Goal: Find specific fact: Find contact information

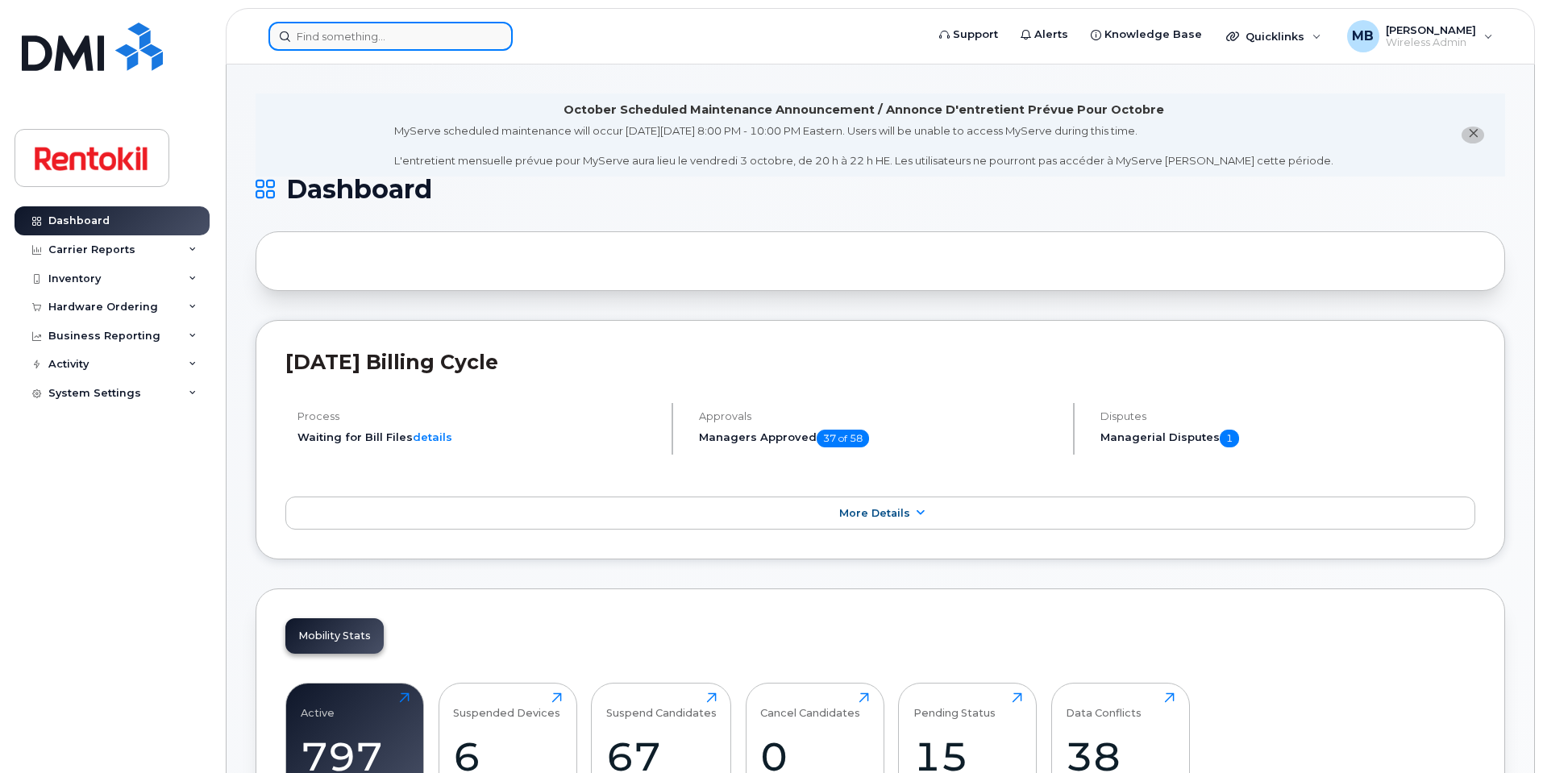
click at [369, 37] on input at bounding box center [390, 36] width 244 height 29
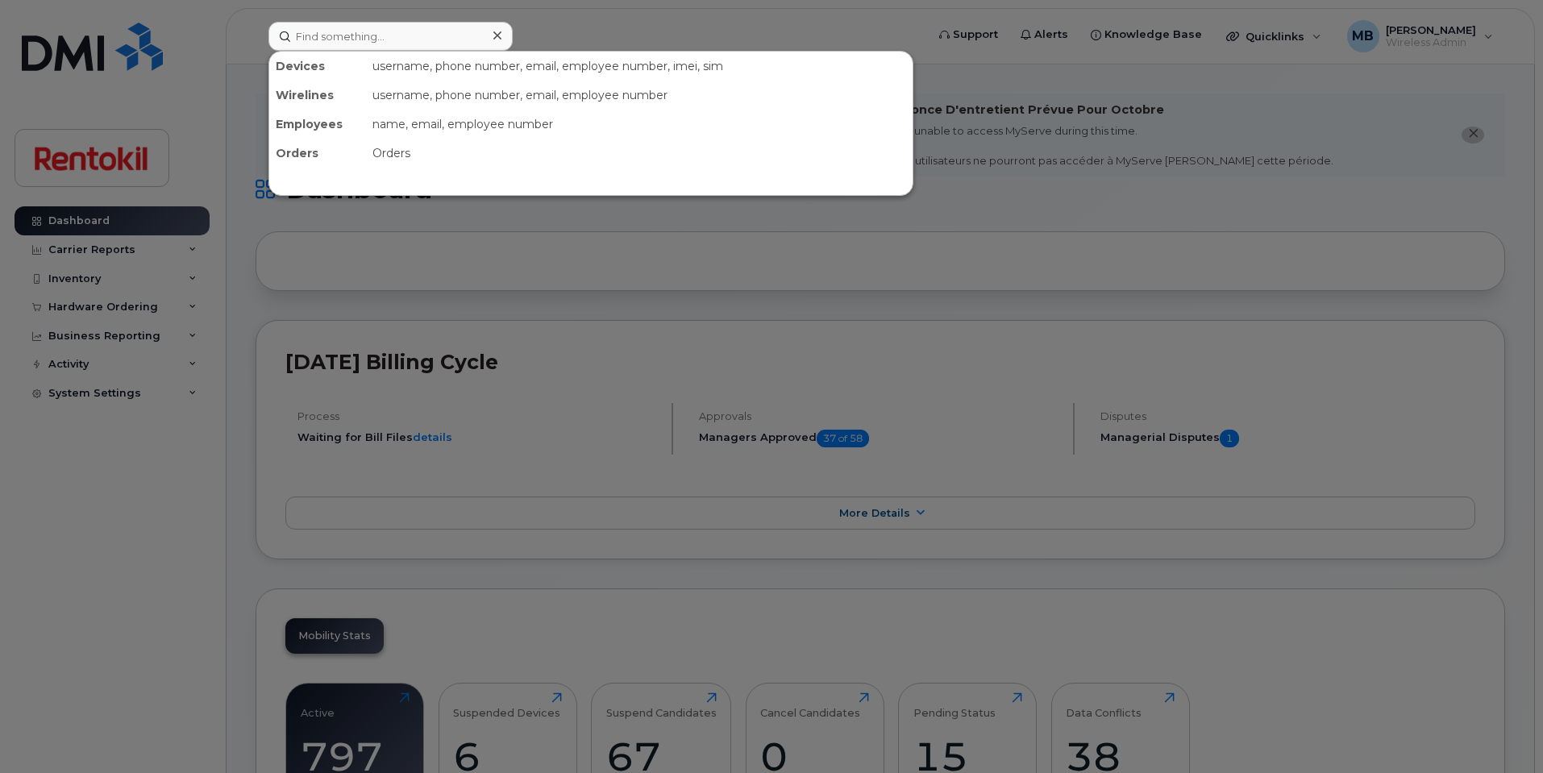
click at [599, 31] on div at bounding box center [771, 386] width 1543 height 773
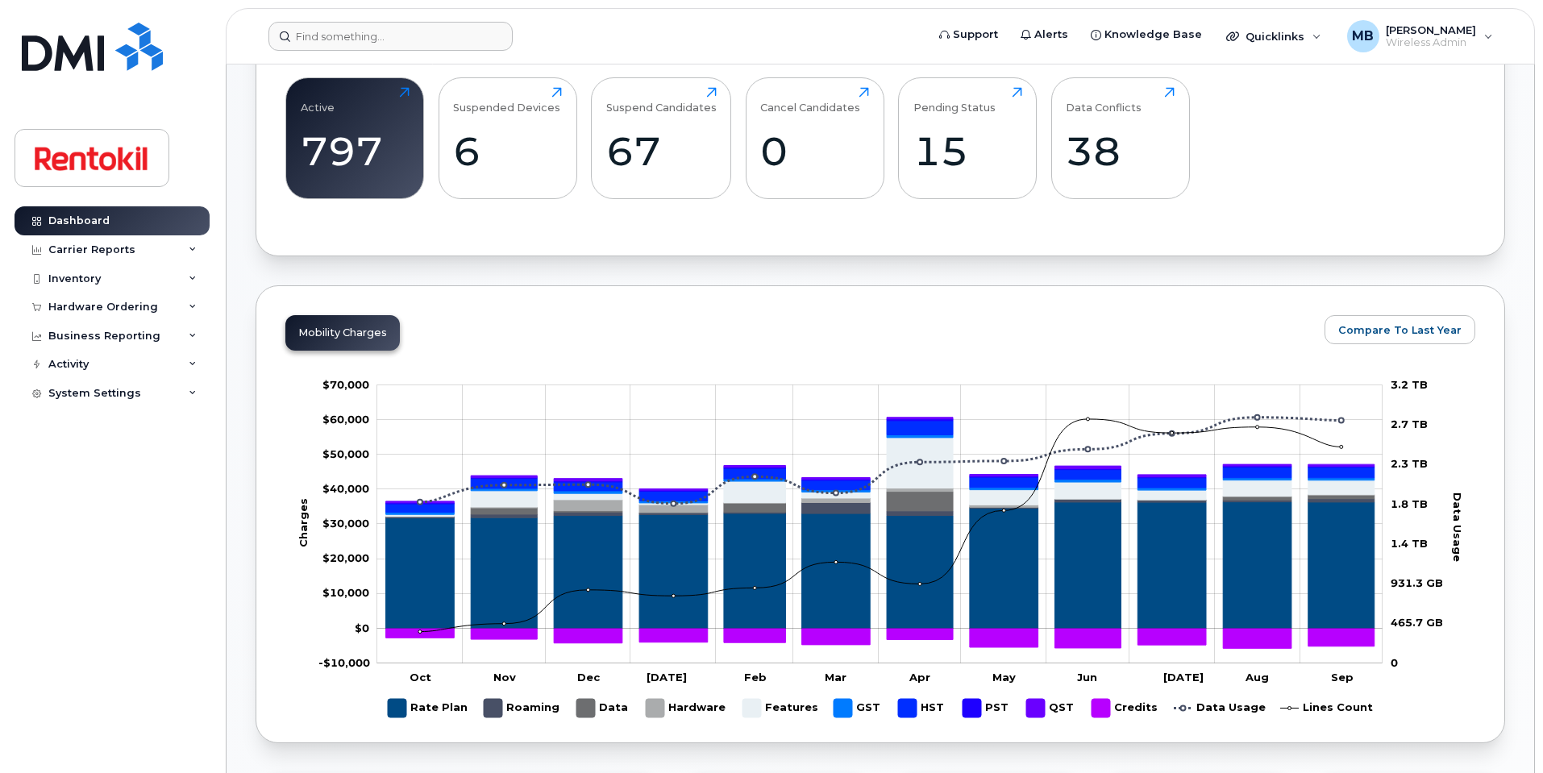
scroll to position [608, 0]
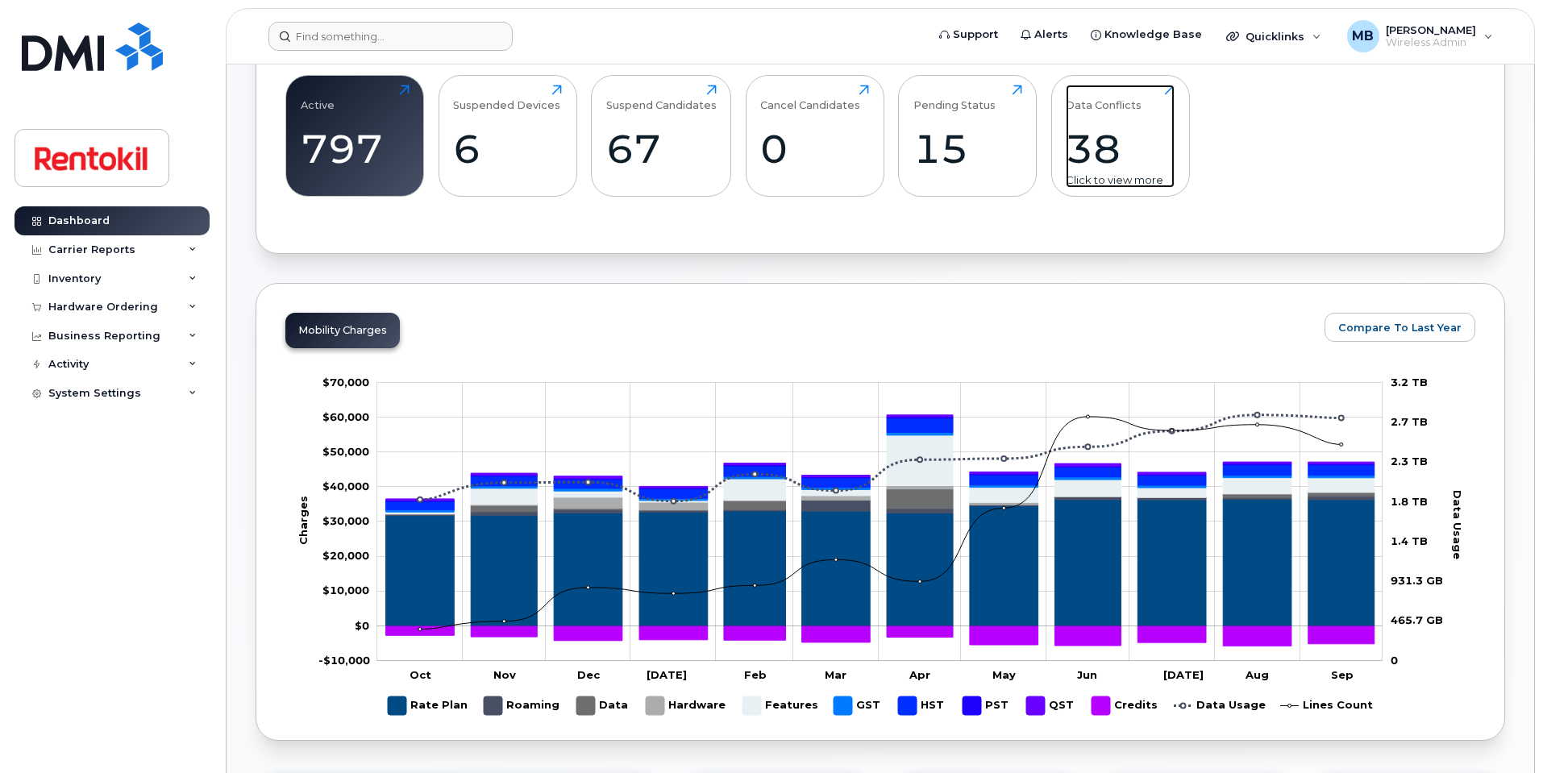
click at [1134, 123] on div "Data Conflicts 38 Click to view more" at bounding box center [1120, 136] width 109 height 103
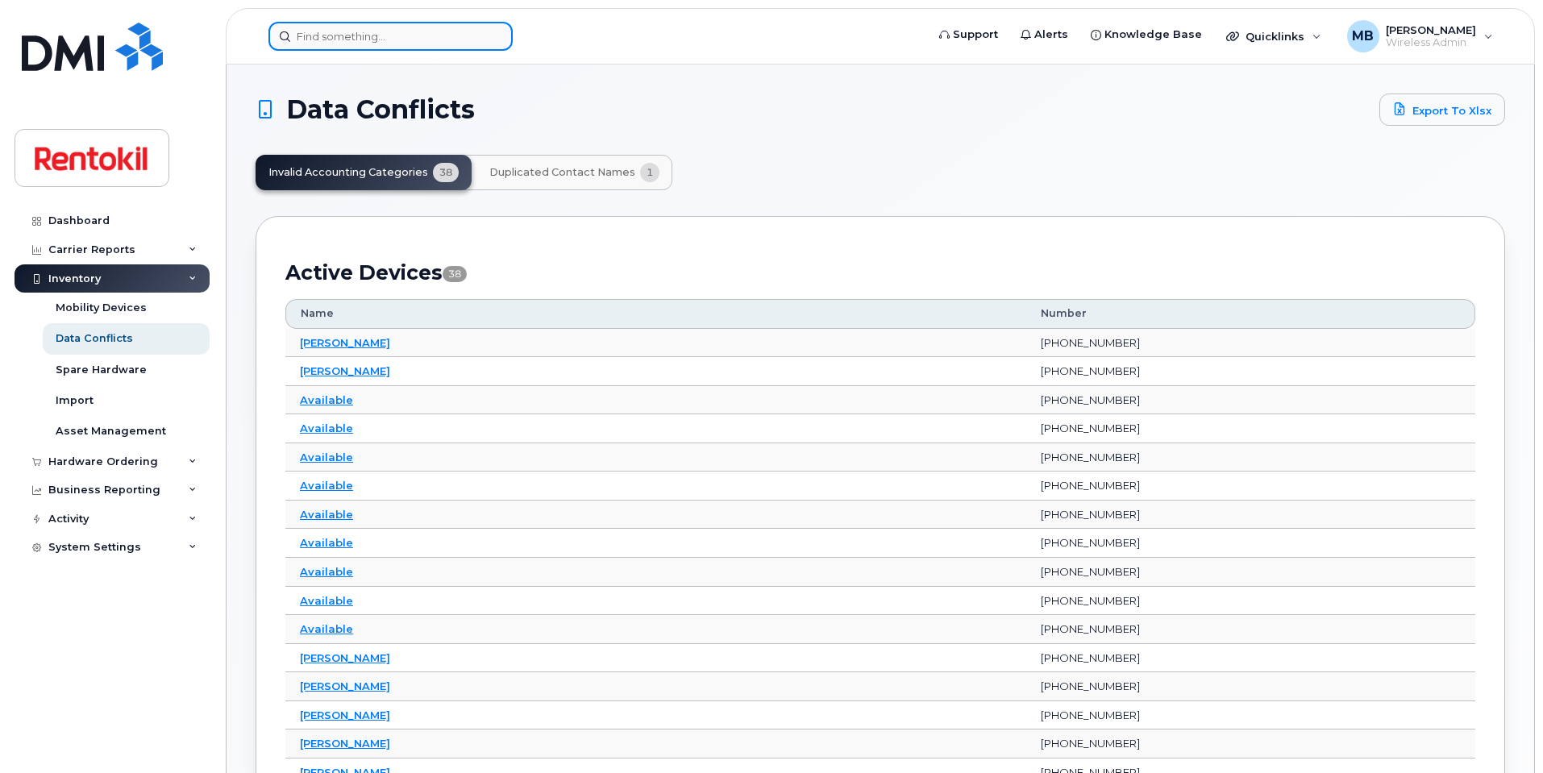
click at [388, 30] on input at bounding box center [390, 36] width 244 height 29
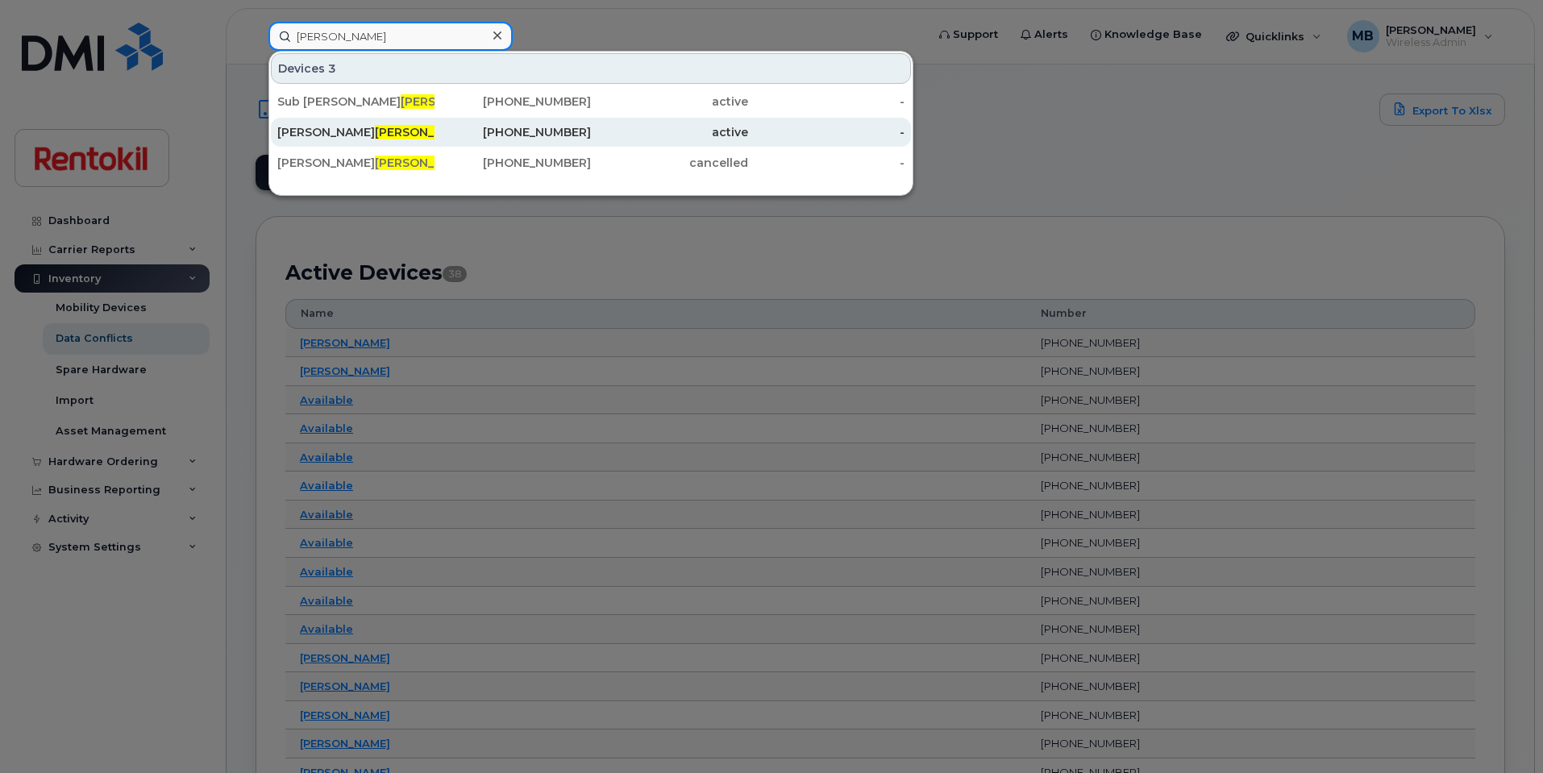
type input "[PERSON_NAME]"
click at [410, 130] on div "Tommy Croteau" at bounding box center [355, 132] width 157 height 16
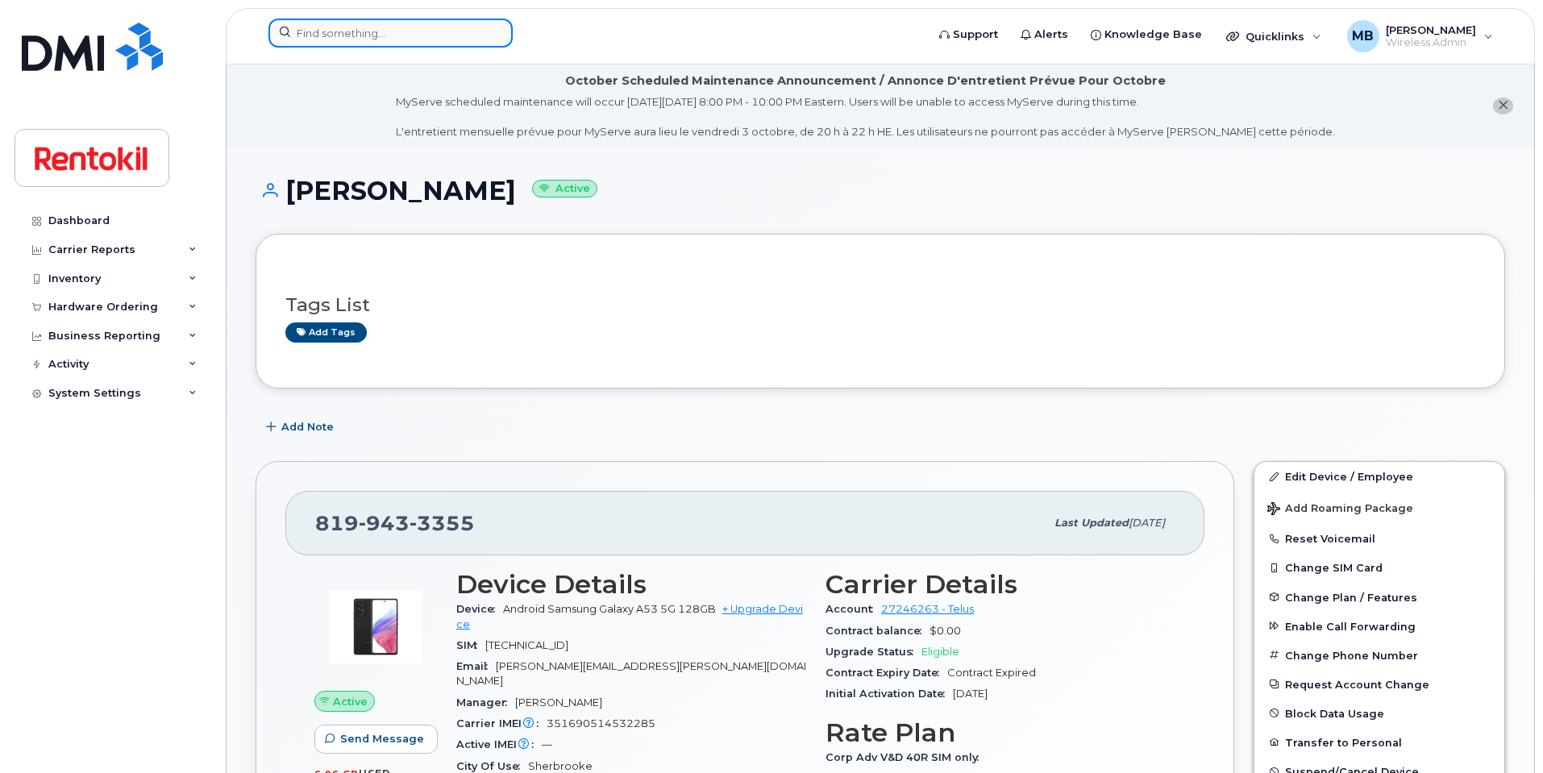
click at [380, 39] on input at bounding box center [390, 33] width 244 height 29
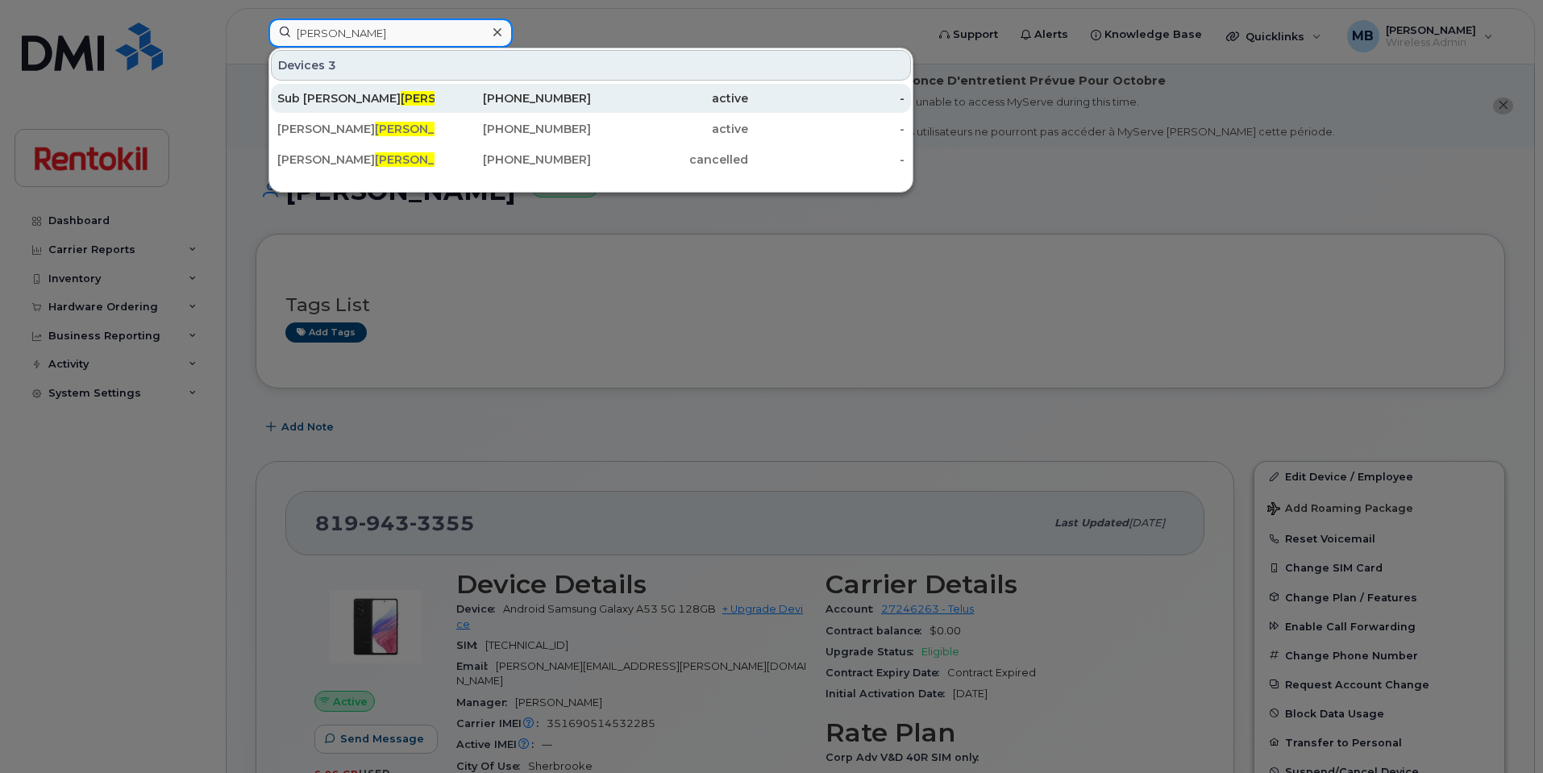
type input "[PERSON_NAME]"
click at [446, 105] on div "581-882-8194" at bounding box center [512, 98] width 157 height 16
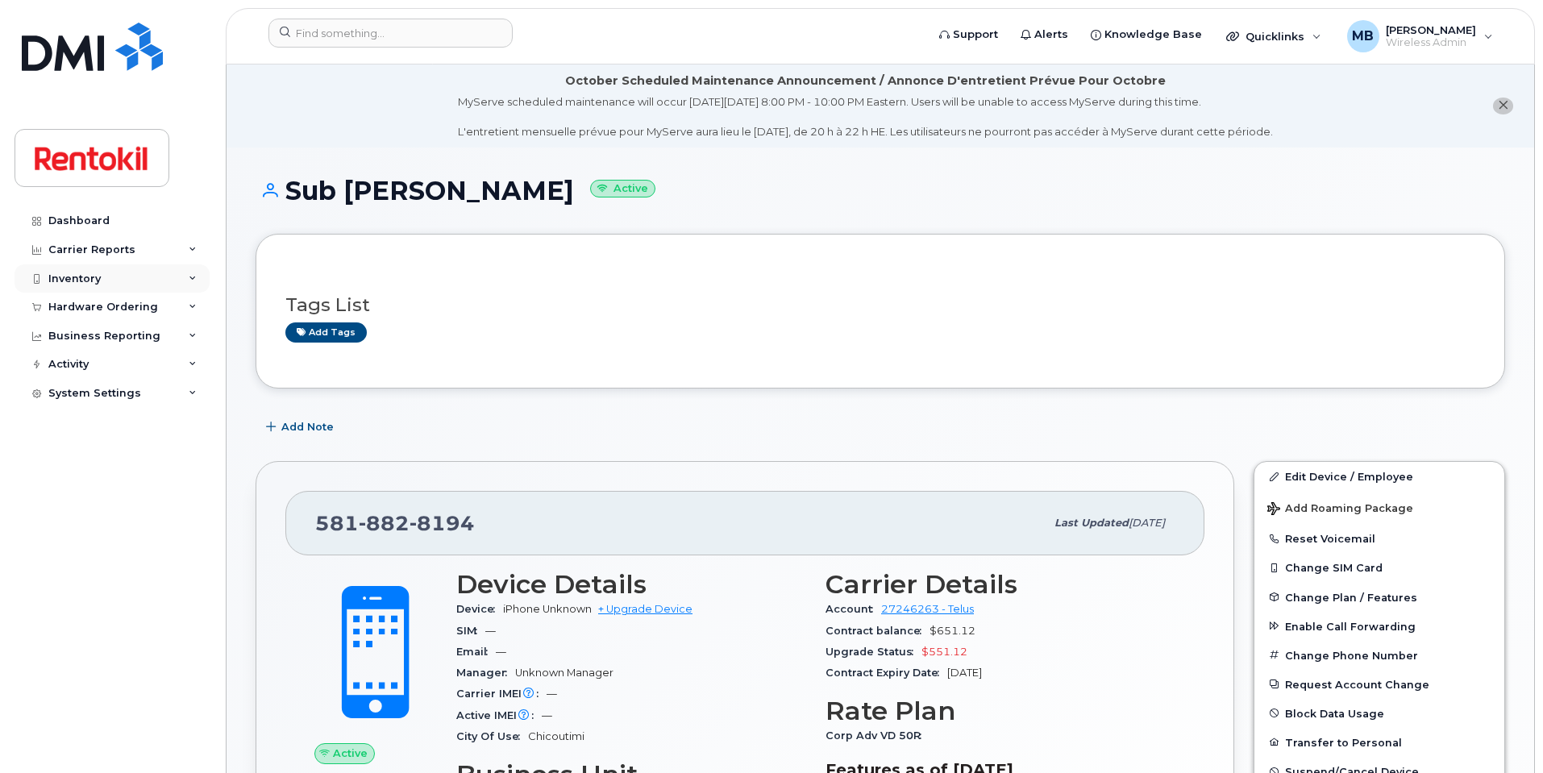
click at [89, 285] on div "Inventory" at bounding box center [112, 278] width 195 height 29
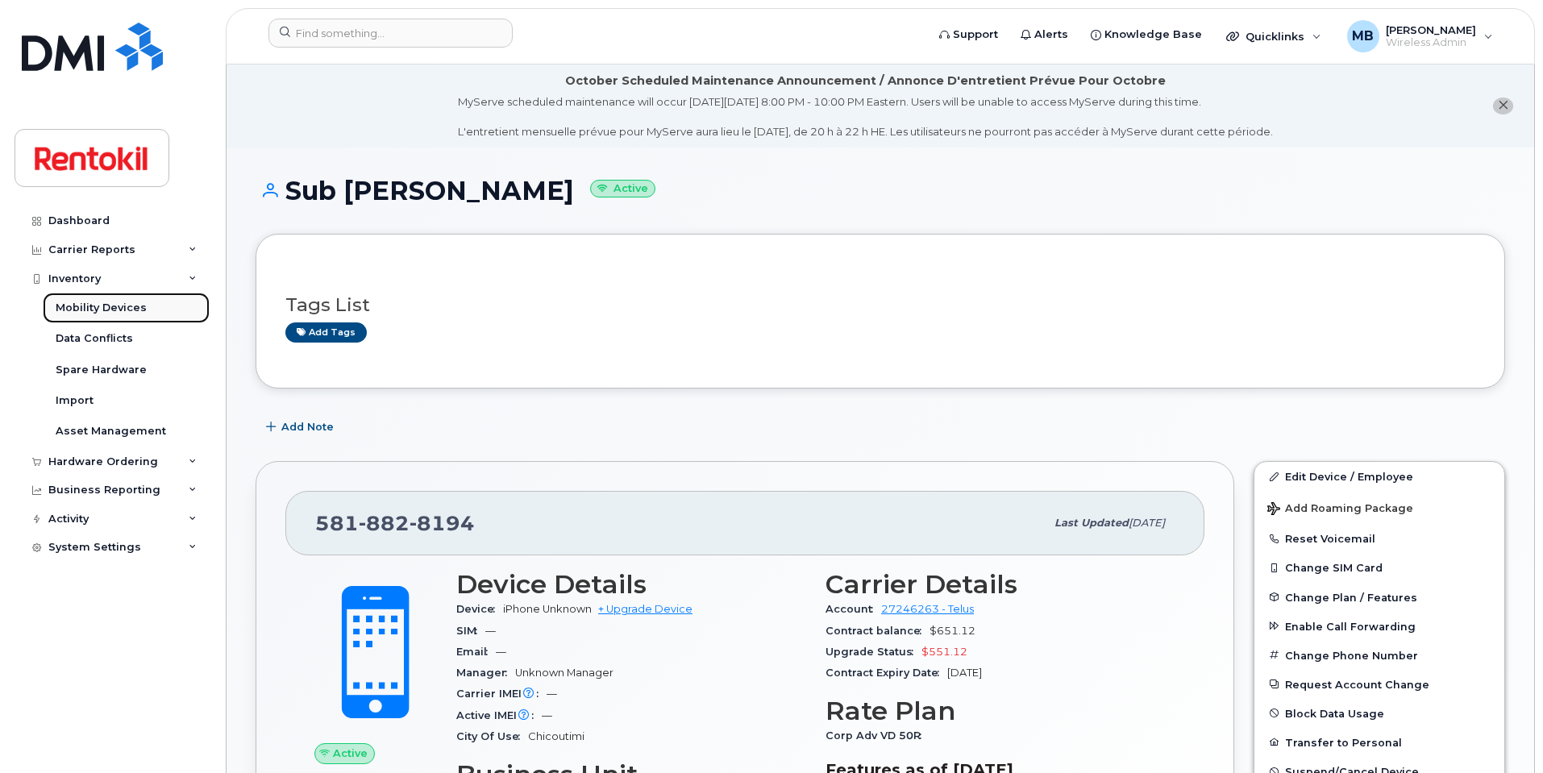
click at [94, 307] on div "Mobility Devices" at bounding box center [101, 308] width 91 height 15
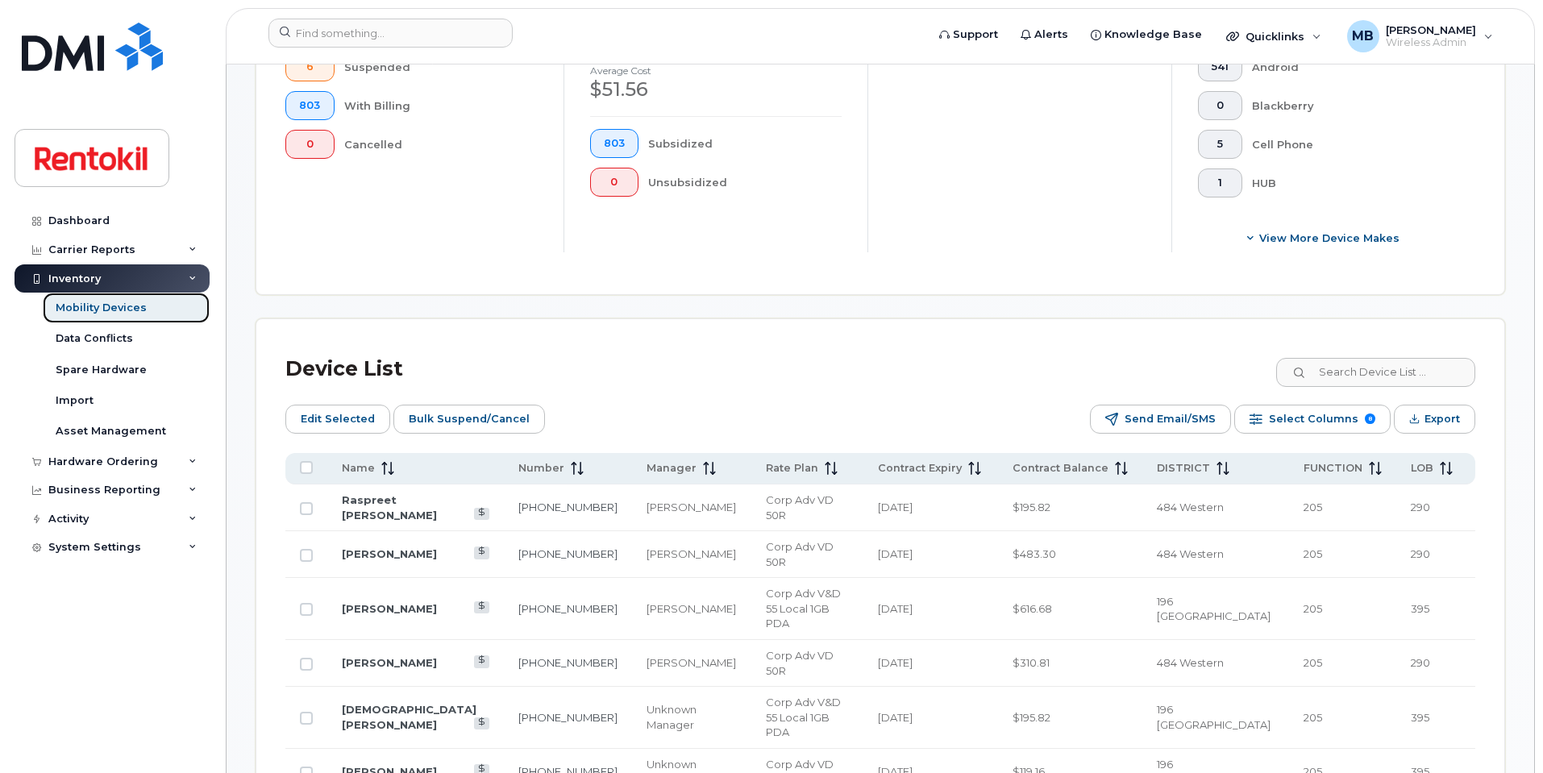
scroll to position [575, 0]
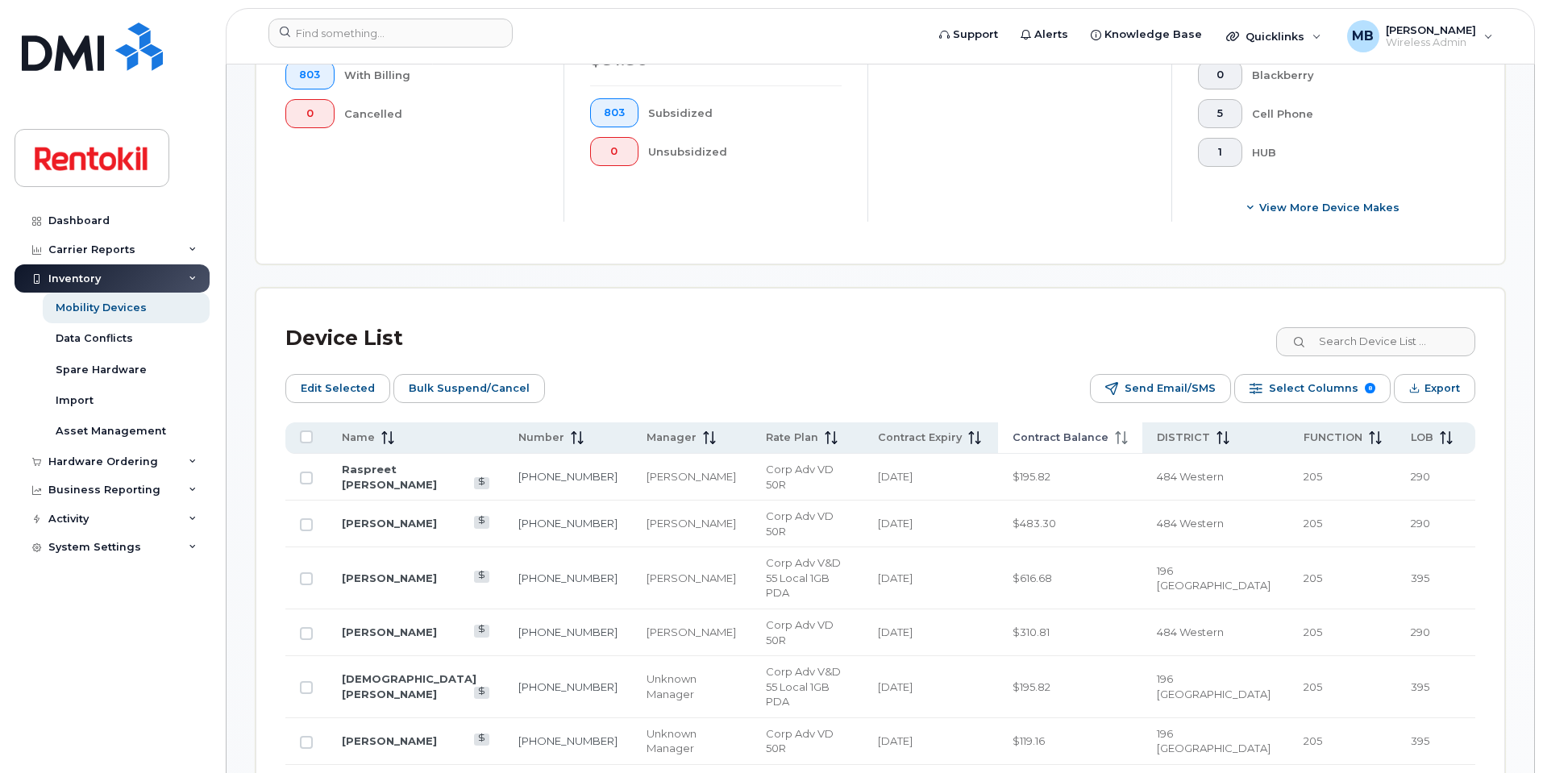
click at [1128, 431] on icon at bounding box center [1121, 437] width 13 height 13
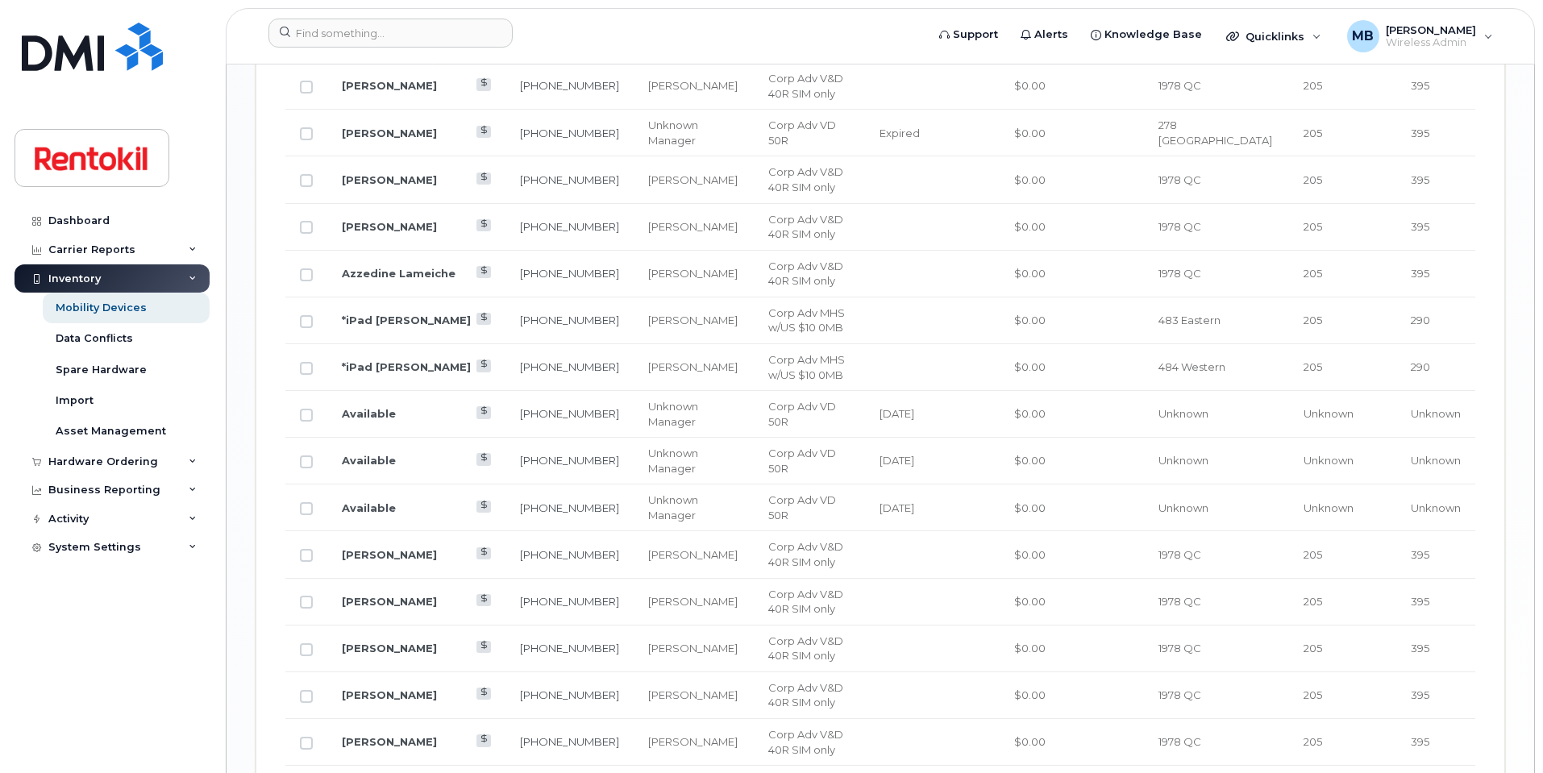
scroll to position [2085, 0]
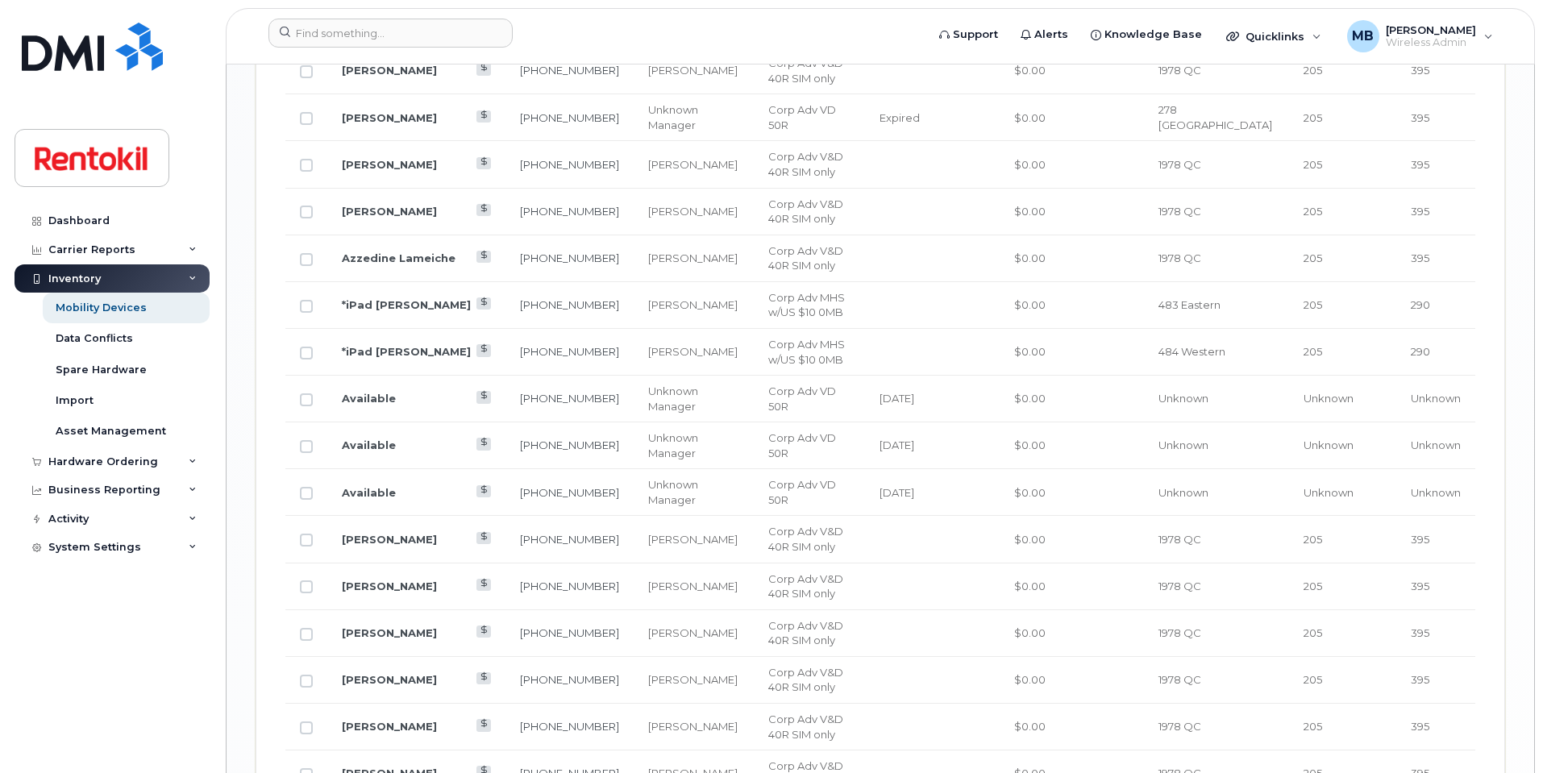
drag, startPoint x: 601, startPoint y: 566, endPoint x: 526, endPoint y: 563, distance: 75.0
copy link "519-360-0701"
click at [400, 23] on input at bounding box center [390, 33] width 244 height 29
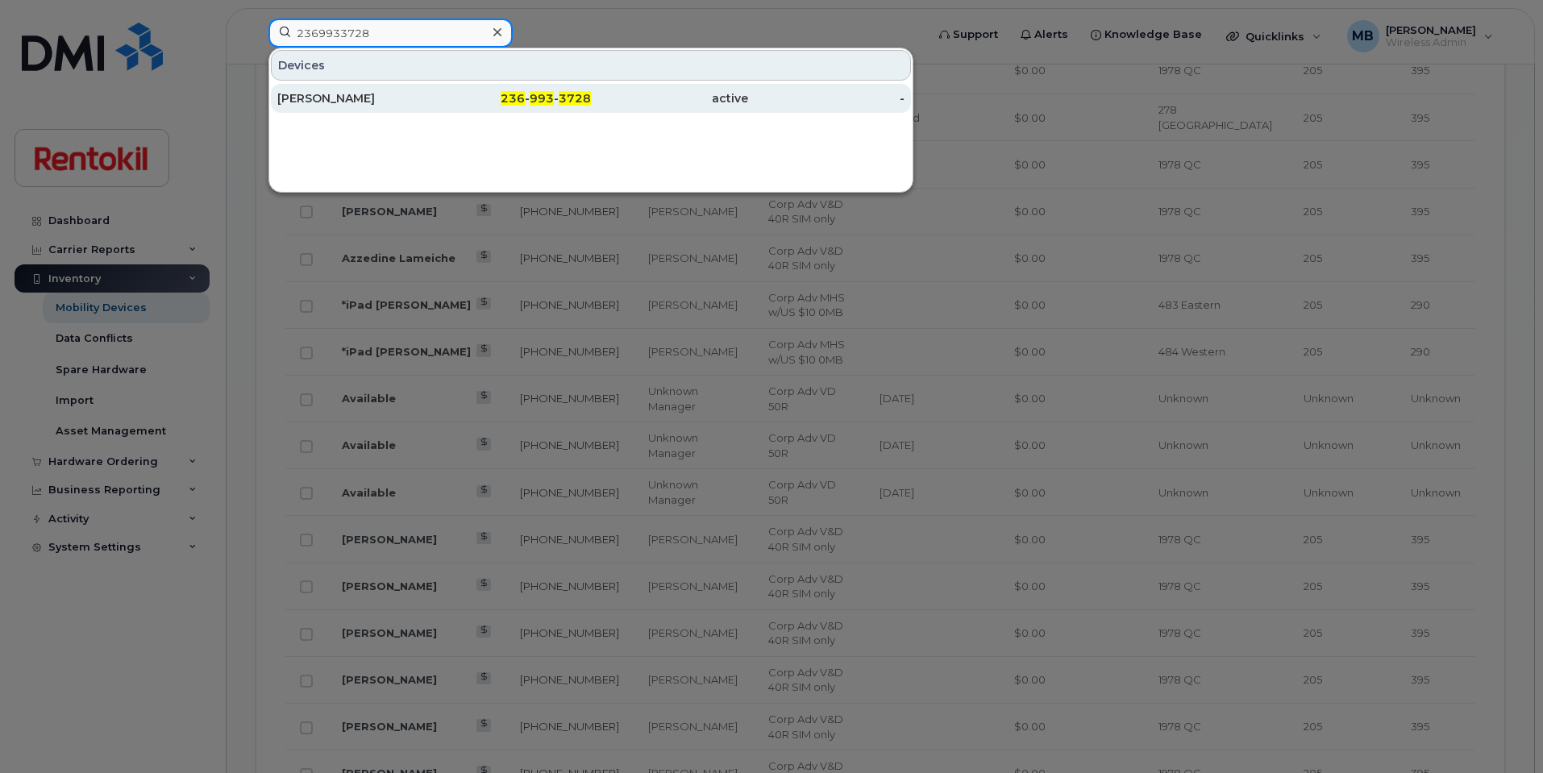
type input "2369933728"
click at [421, 110] on div "[PERSON_NAME]" at bounding box center [355, 98] width 157 height 29
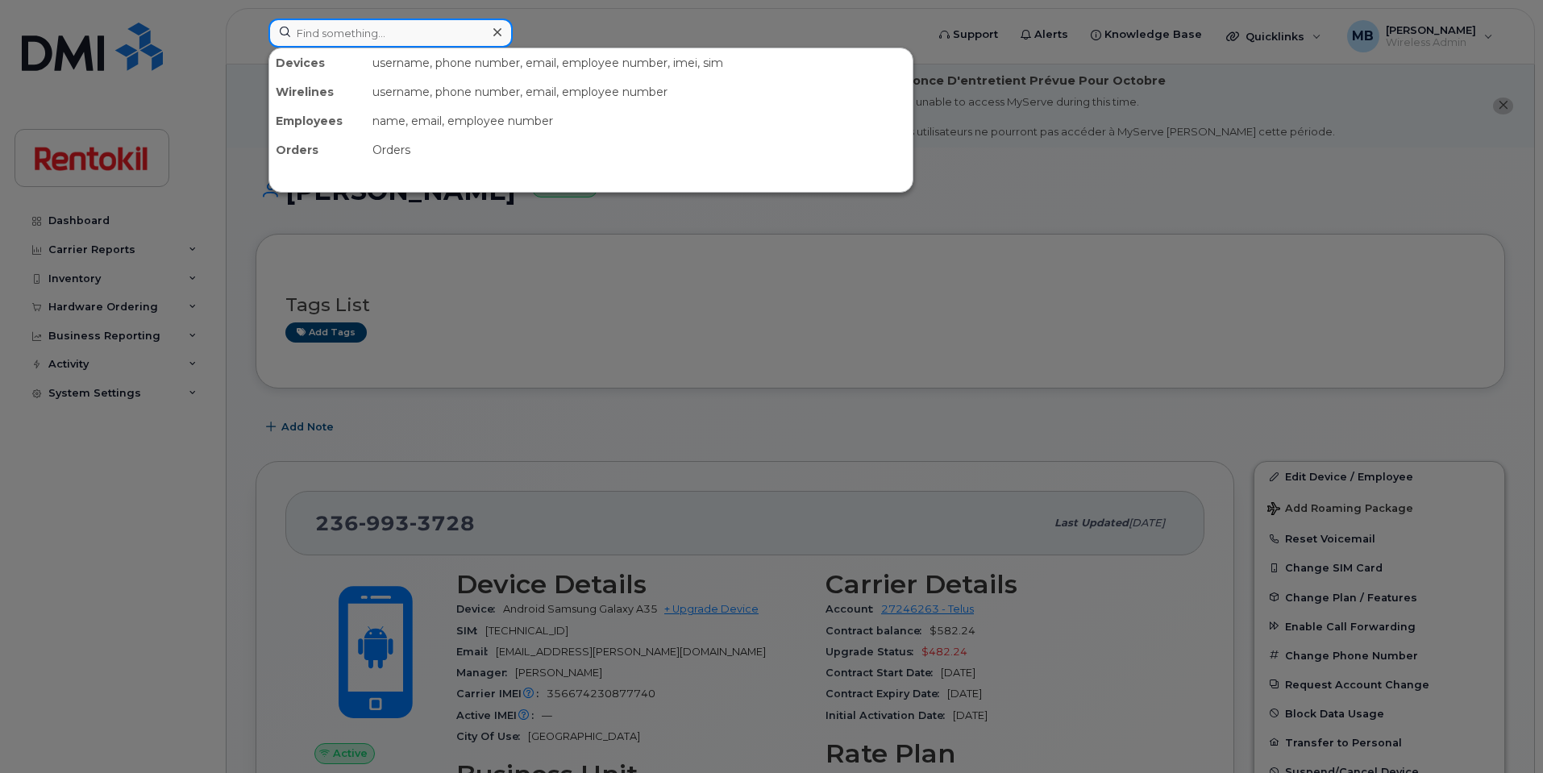
click at [462, 32] on input at bounding box center [390, 33] width 244 height 29
